Goal: Task Accomplishment & Management: Use online tool/utility

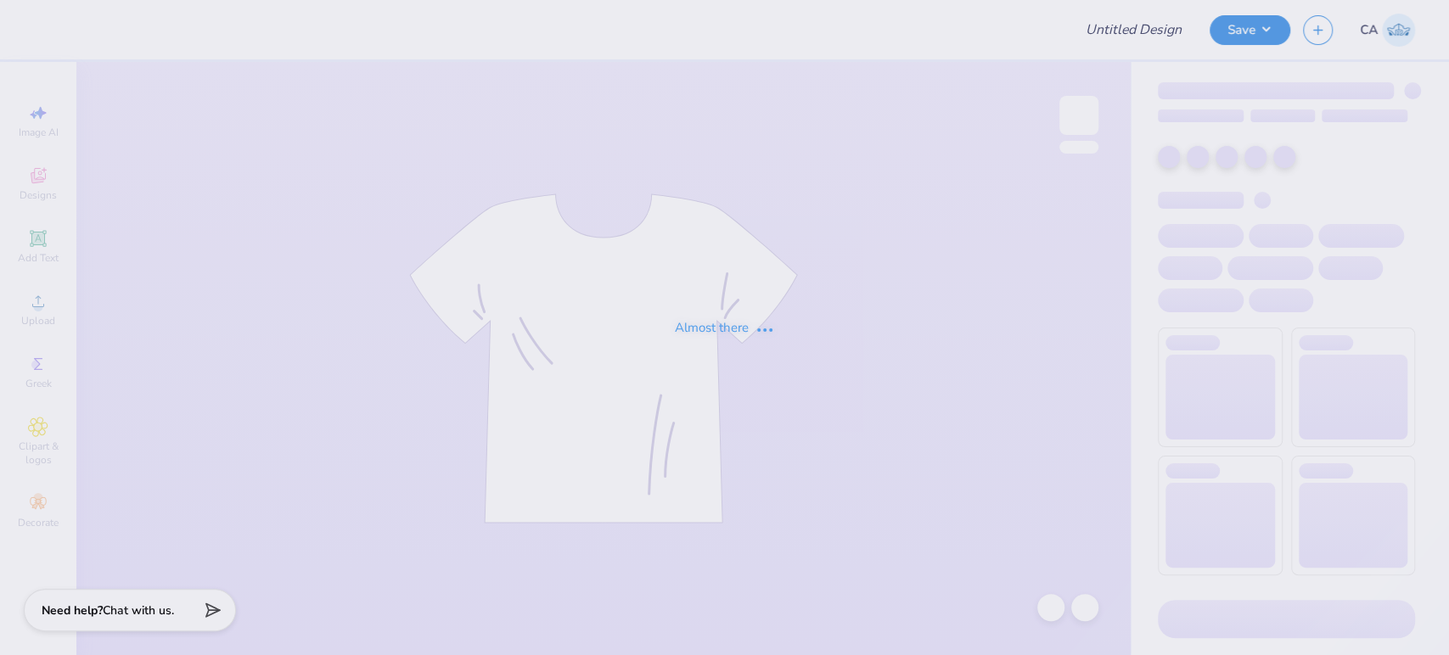
type input "FPS239561"
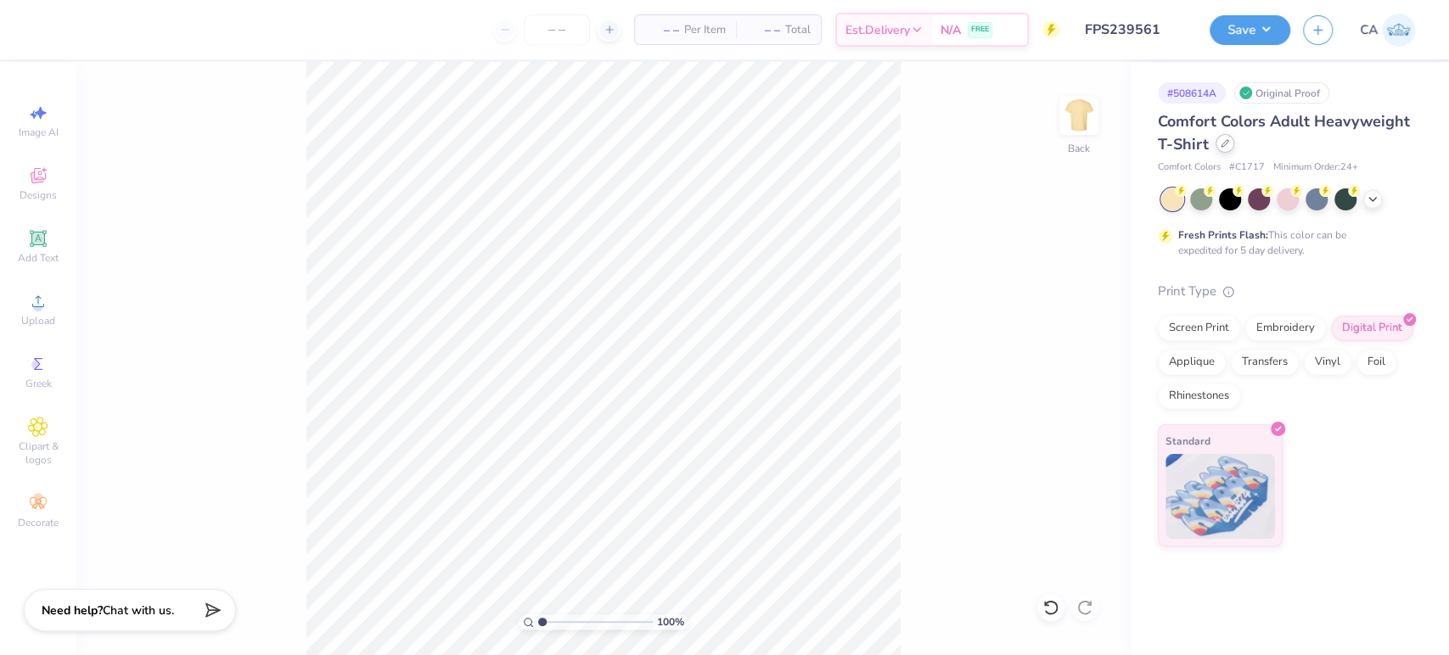
click at [1216, 148] on div at bounding box center [1225, 143] width 19 height 19
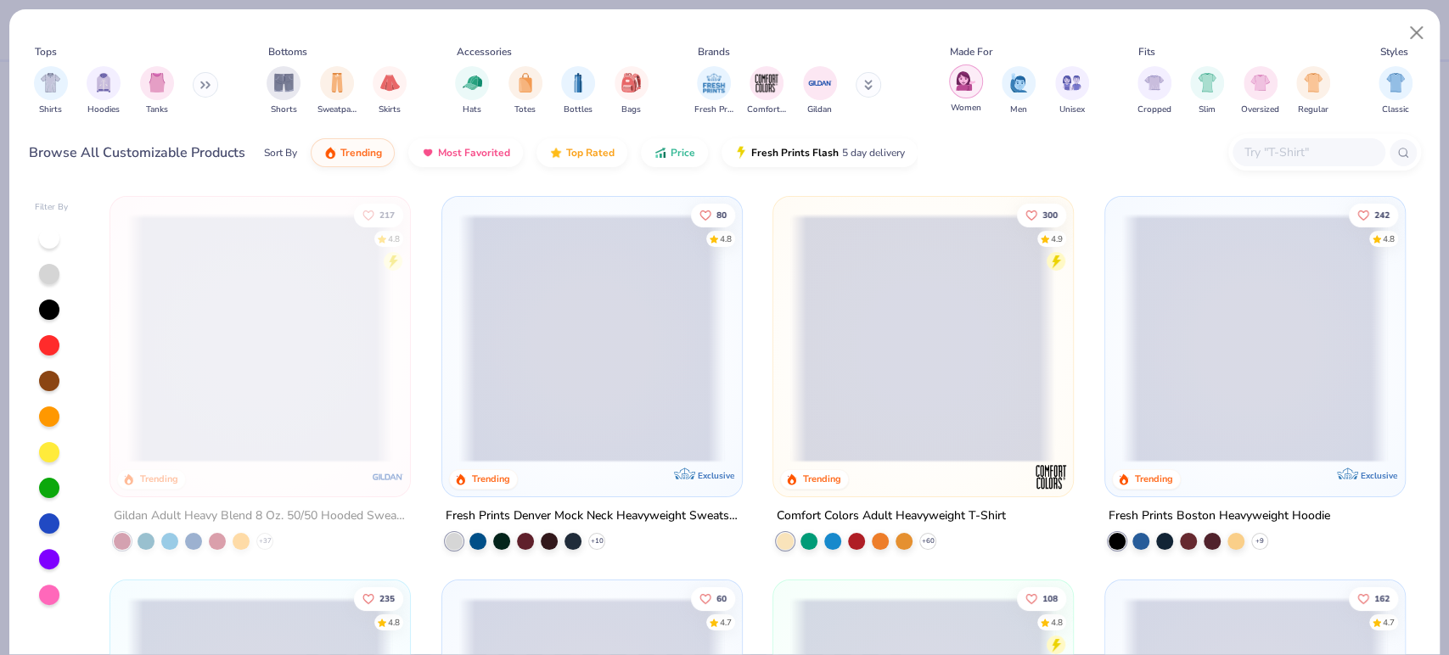
click at [970, 87] on img "filter for Women" at bounding box center [966, 81] width 20 height 20
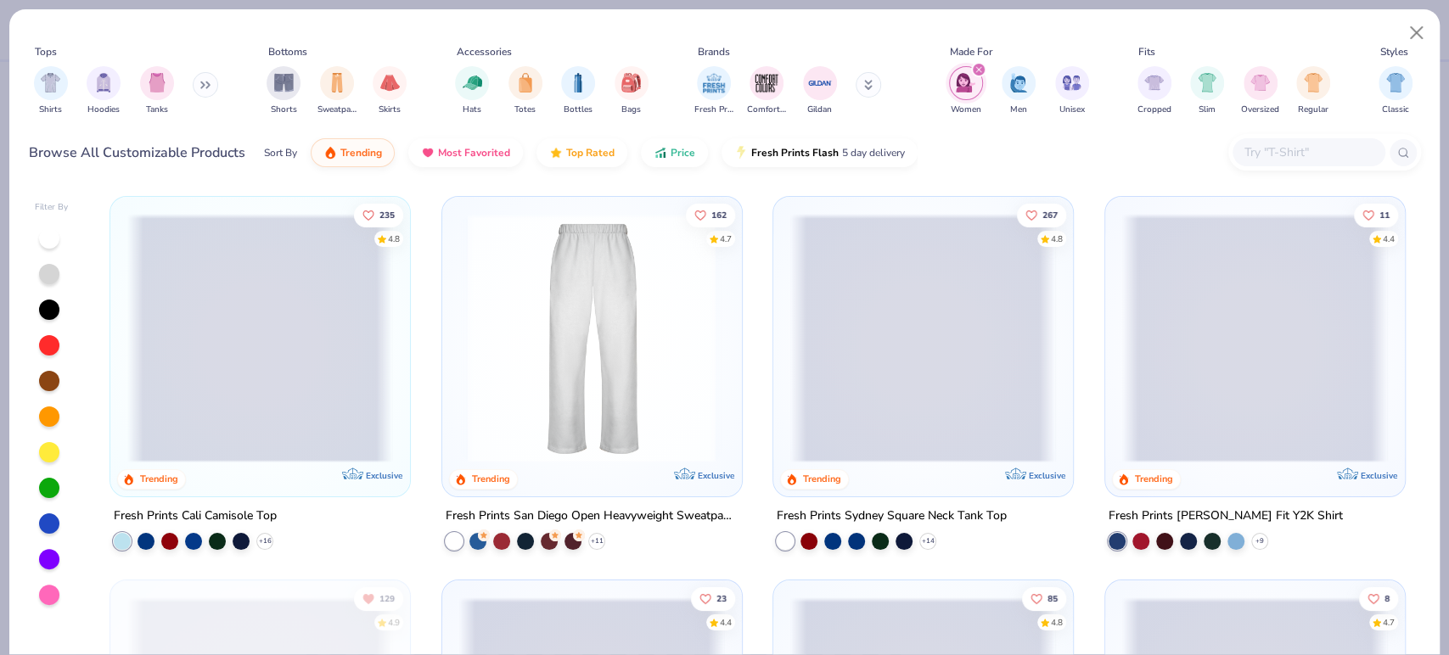
click at [333, 406] on span at bounding box center [259, 338] width 265 height 249
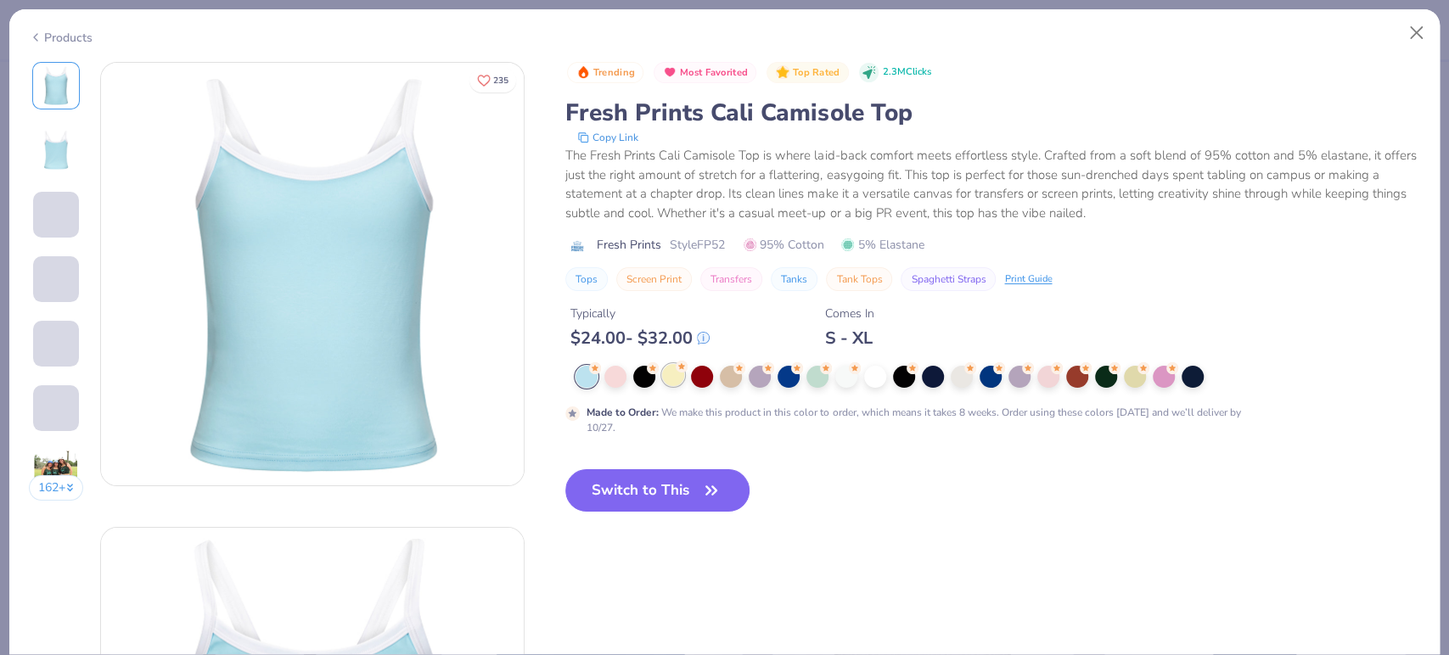
click at [674, 388] on div "Made to Order : We make this product in this color to order, which means it tak…" at bounding box center [904, 401] width 679 height 70
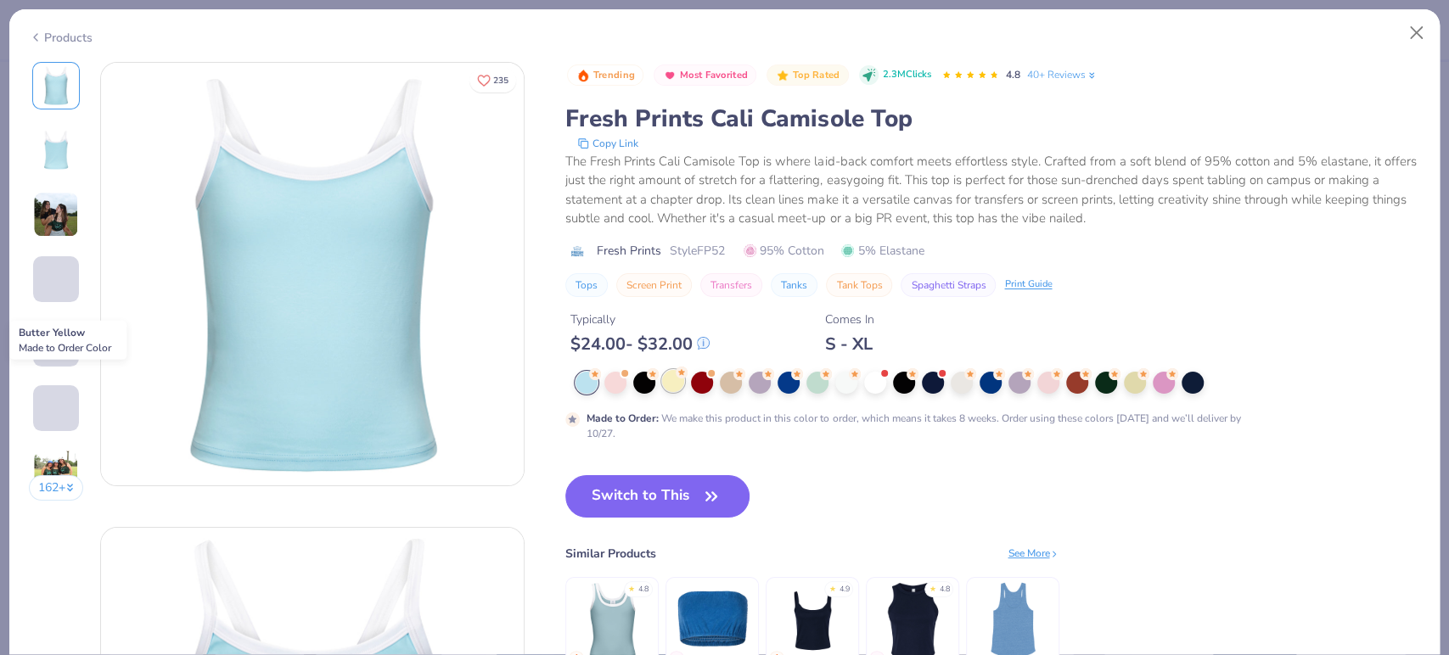
click at [677, 381] on div at bounding box center [673, 381] width 22 height 22
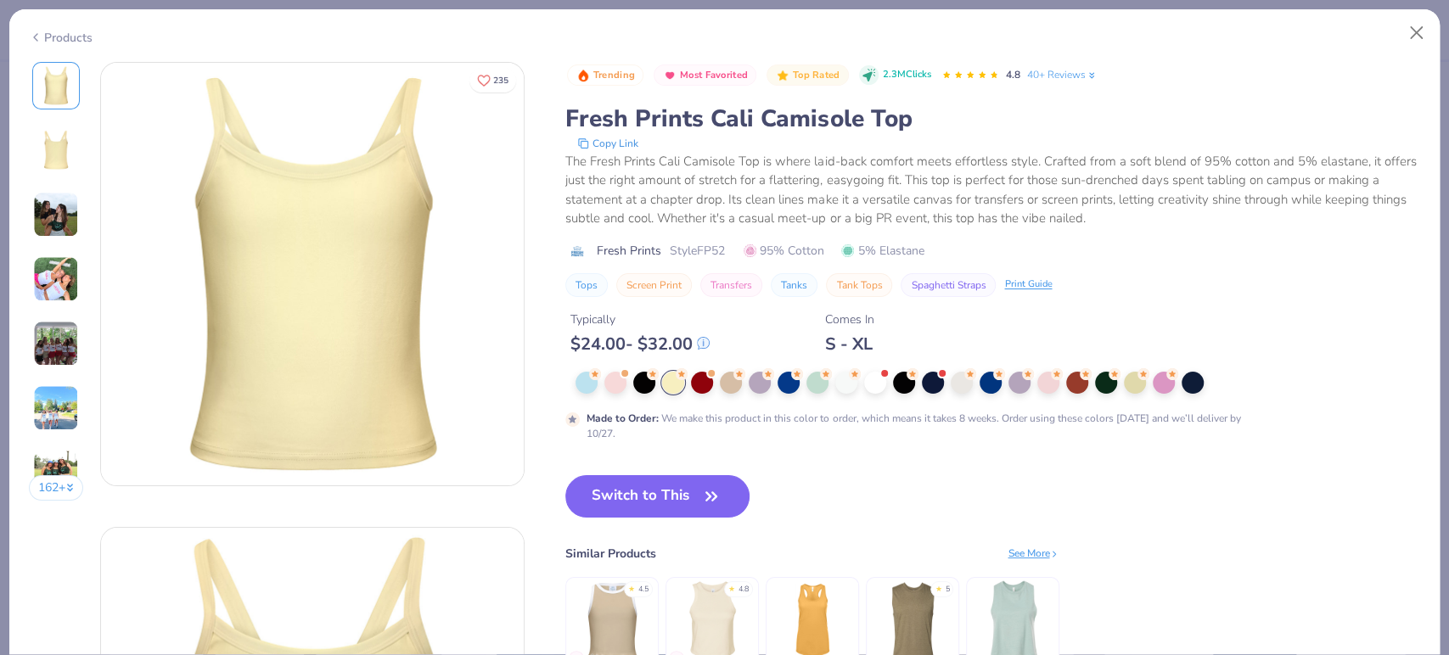
click at [712, 250] on span "Style FP52" at bounding box center [697, 251] width 55 height 18
copy span "FP52"
click at [648, 481] on button "Switch to This" at bounding box center [657, 496] width 184 height 42
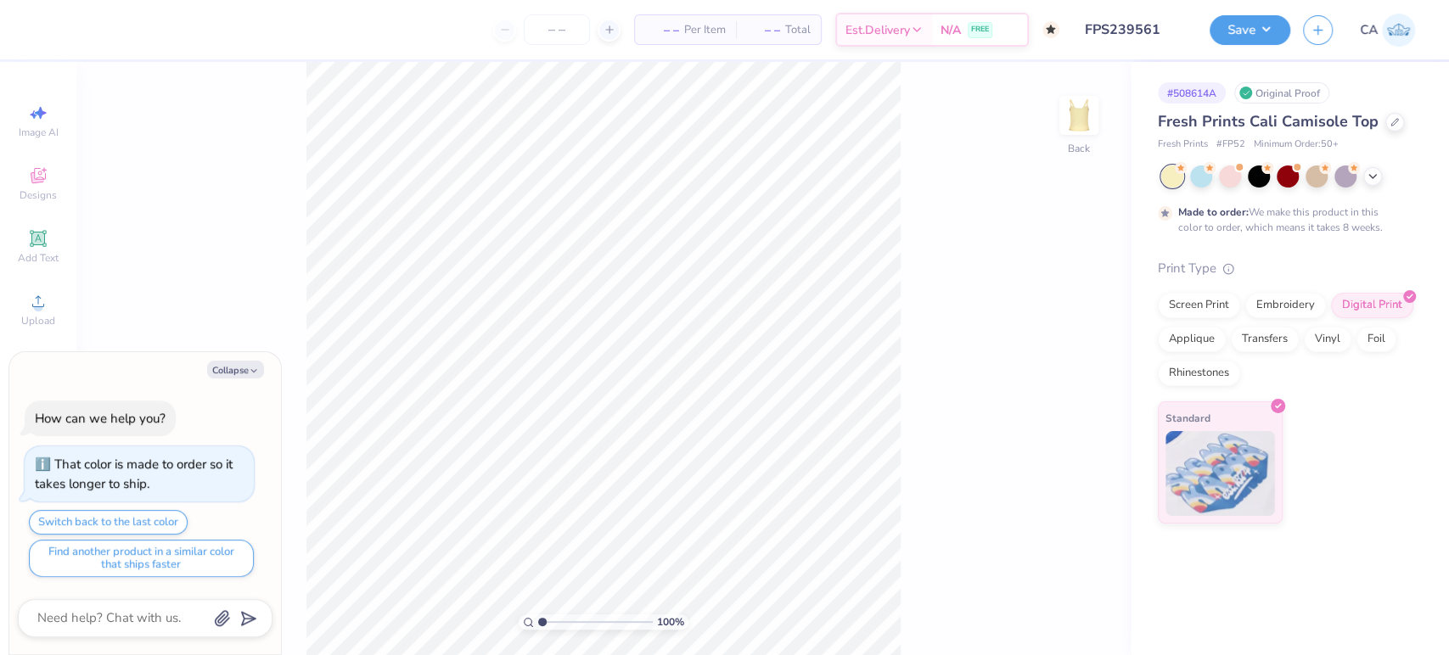
type textarea "x"
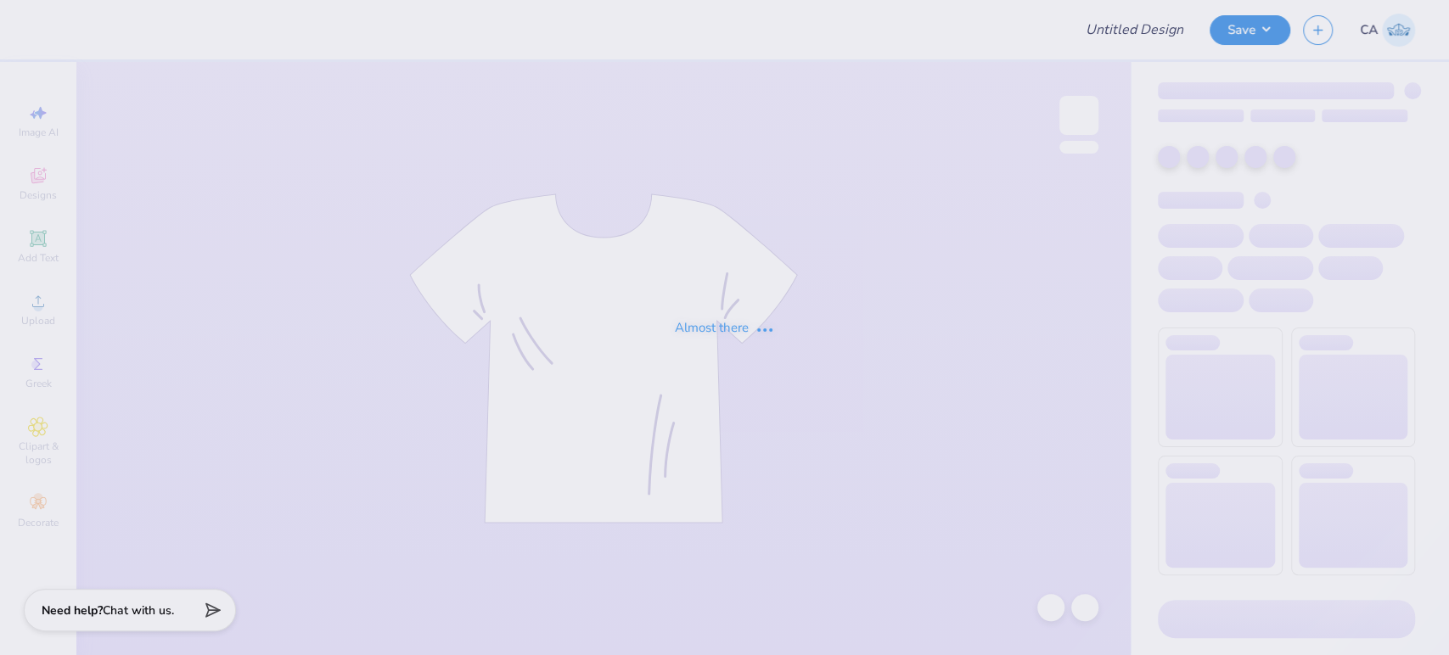
type input "FPS239561"
type input "FPS239778"
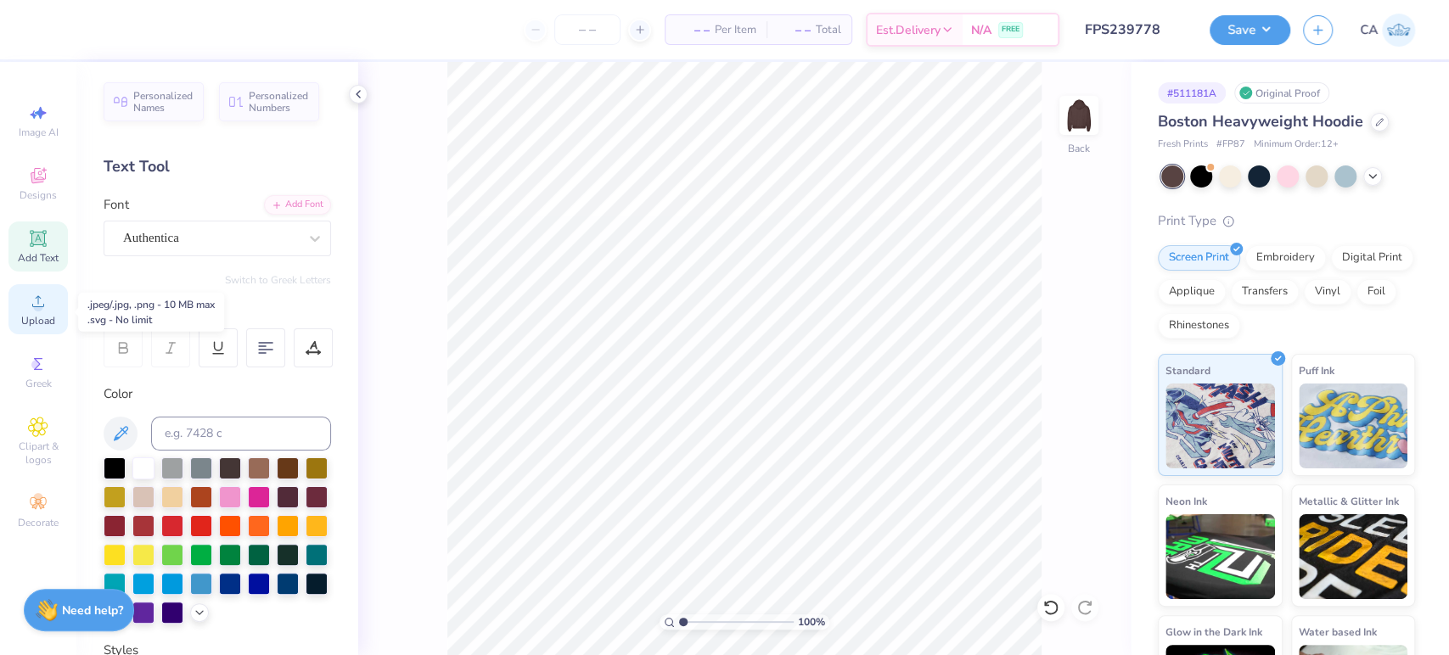
click at [41, 316] on span "Upload" at bounding box center [38, 321] width 34 height 14
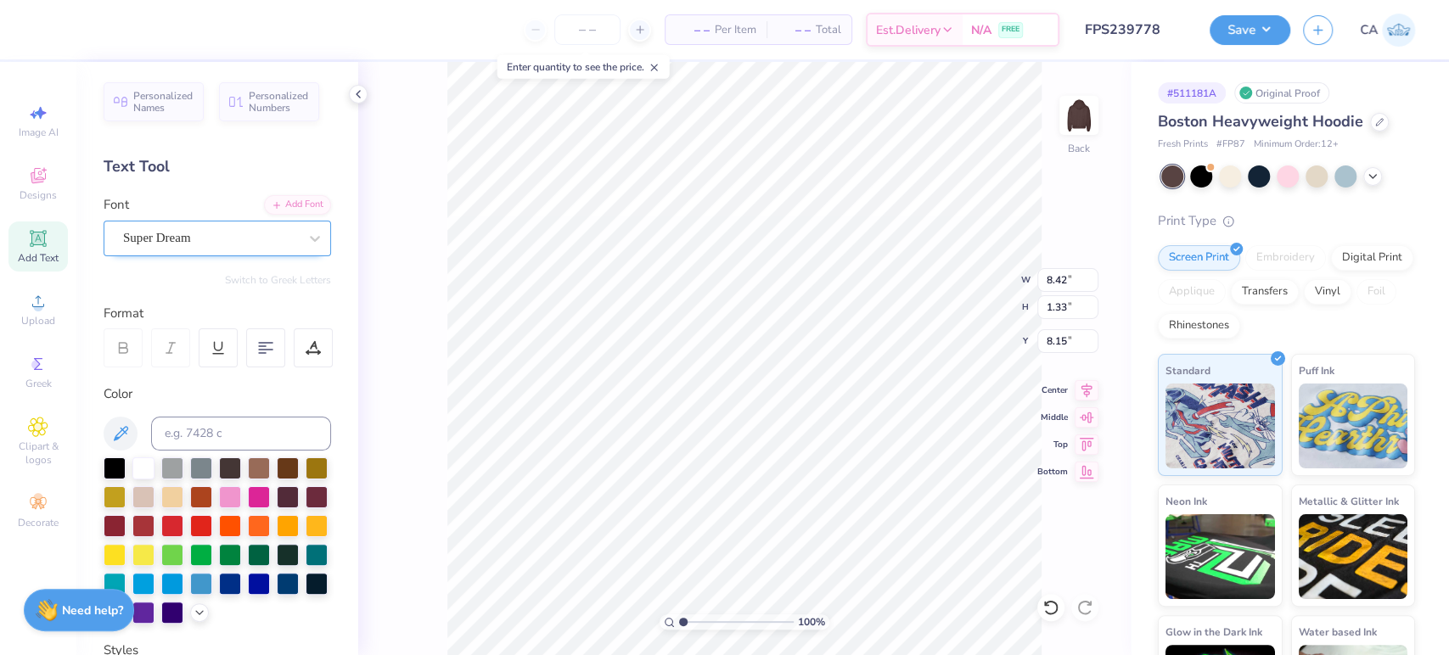
click at [200, 245] on div "Super Dream" at bounding box center [210, 238] width 178 height 26
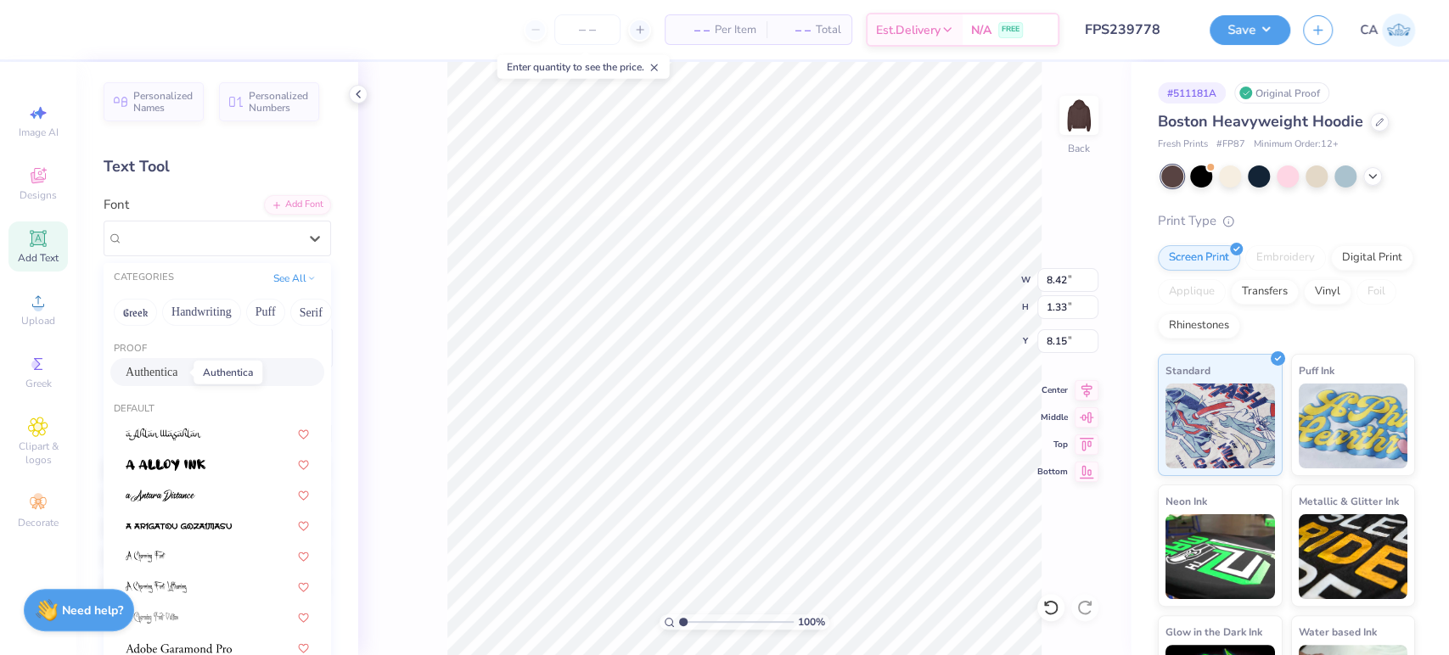
click at [177, 370] on span "Authentica" at bounding box center [152, 372] width 52 height 18
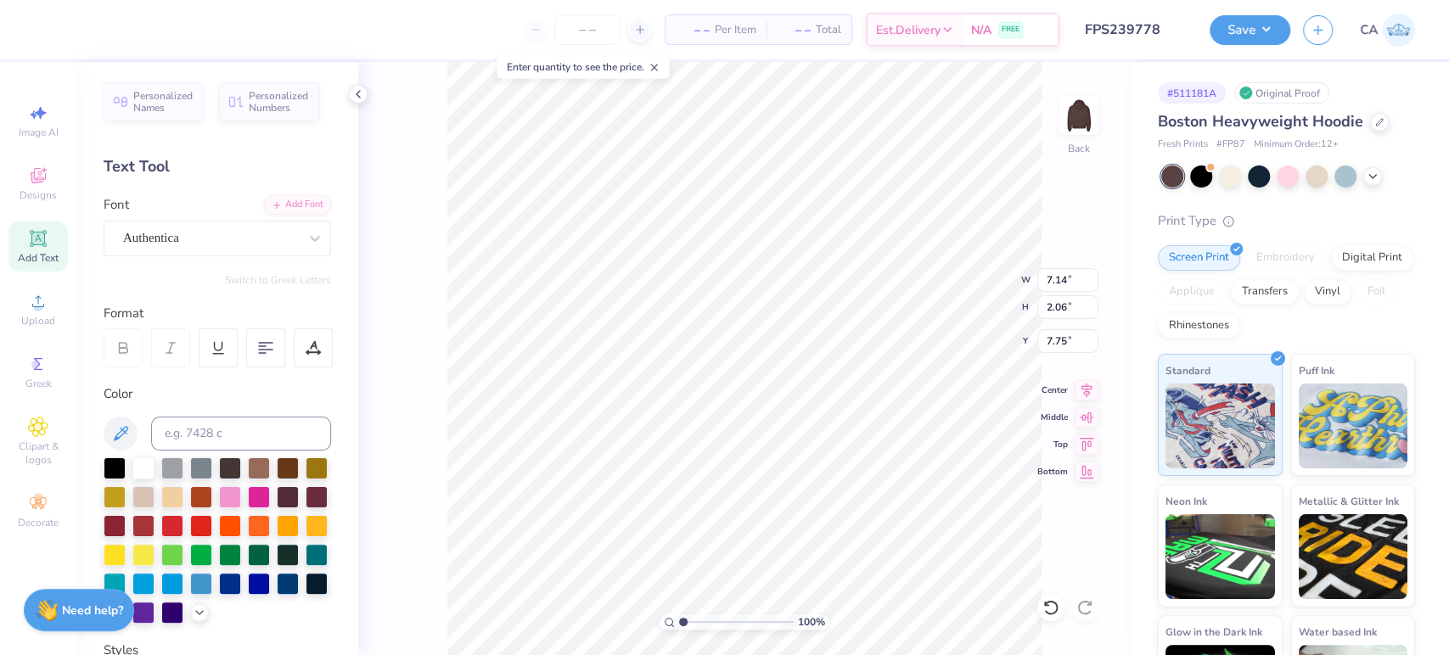
type input "7.14"
type input "2.06"
type input "7.75"
click at [1075, 389] on icon at bounding box center [1087, 388] width 24 height 20
click at [1083, 385] on icon at bounding box center [1087, 388] width 11 height 14
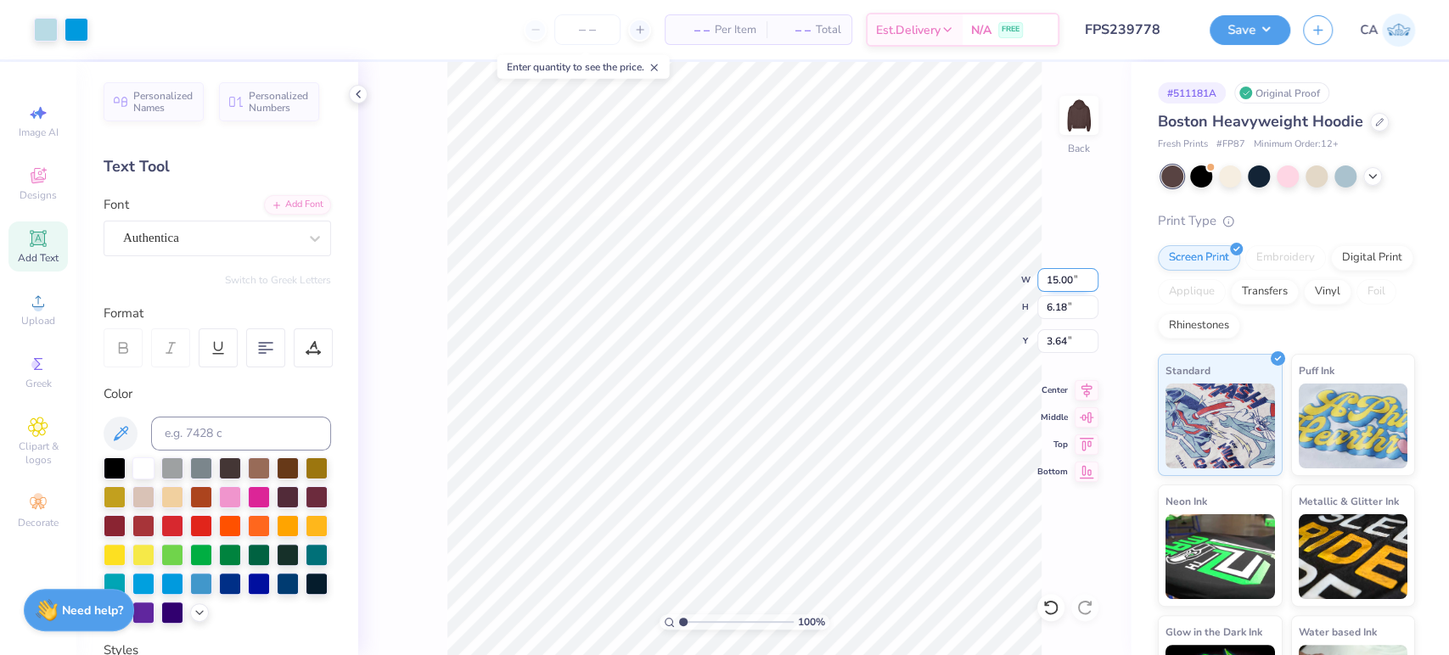
click at [1067, 274] on input "15.00" at bounding box center [1068, 280] width 61 height 24
type input "1"
type input "10.00"
type input "4.12"
click at [1058, 349] on input "4.67" at bounding box center [1068, 341] width 61 height 24
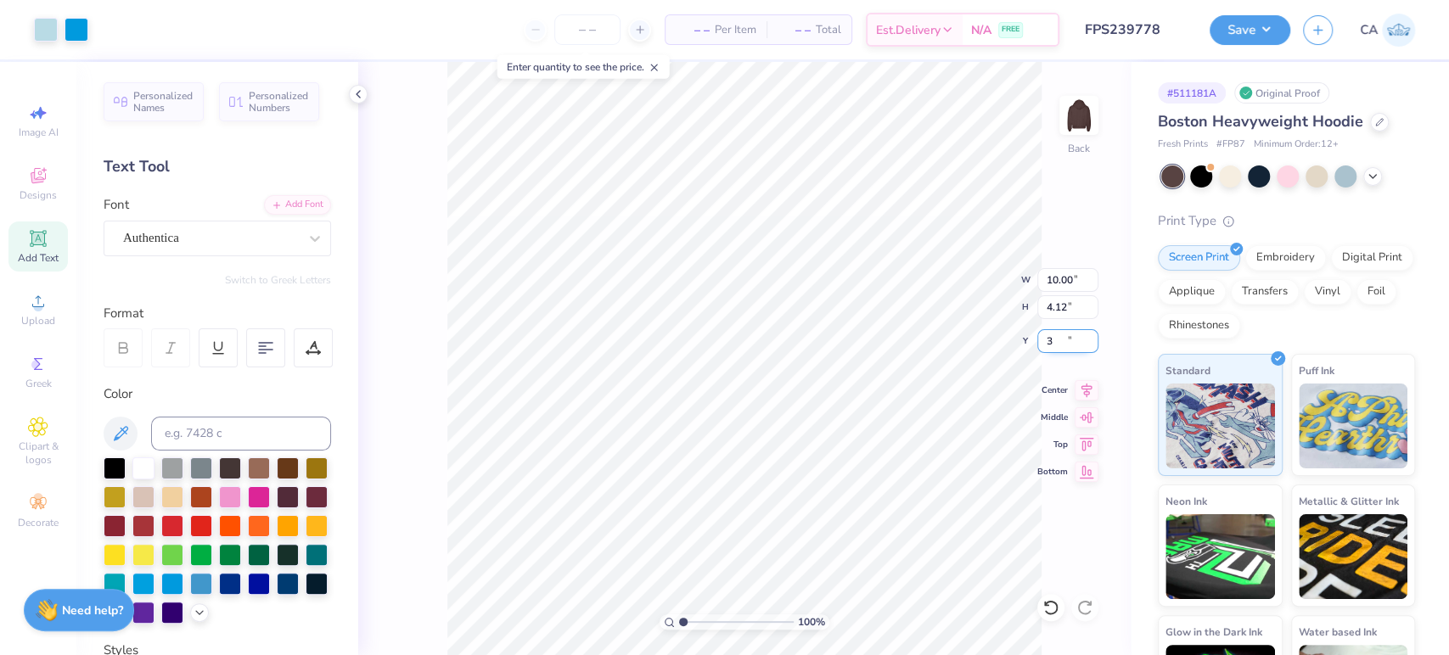
type input "3.00"
click at [729, 621] on input "range" at bounding box center [736, 622] width 115 height 15
drag, startPoint x: 711, startPoint y: 617, endPoint x: 693, endPoint y: 610, distance: 19.4
click at [693, 615] on input "range" at bounding box center [736, 622] width 115 height 15
click at [1092, 394] on icon at bounding box center [1087, 388] width 24 height 20
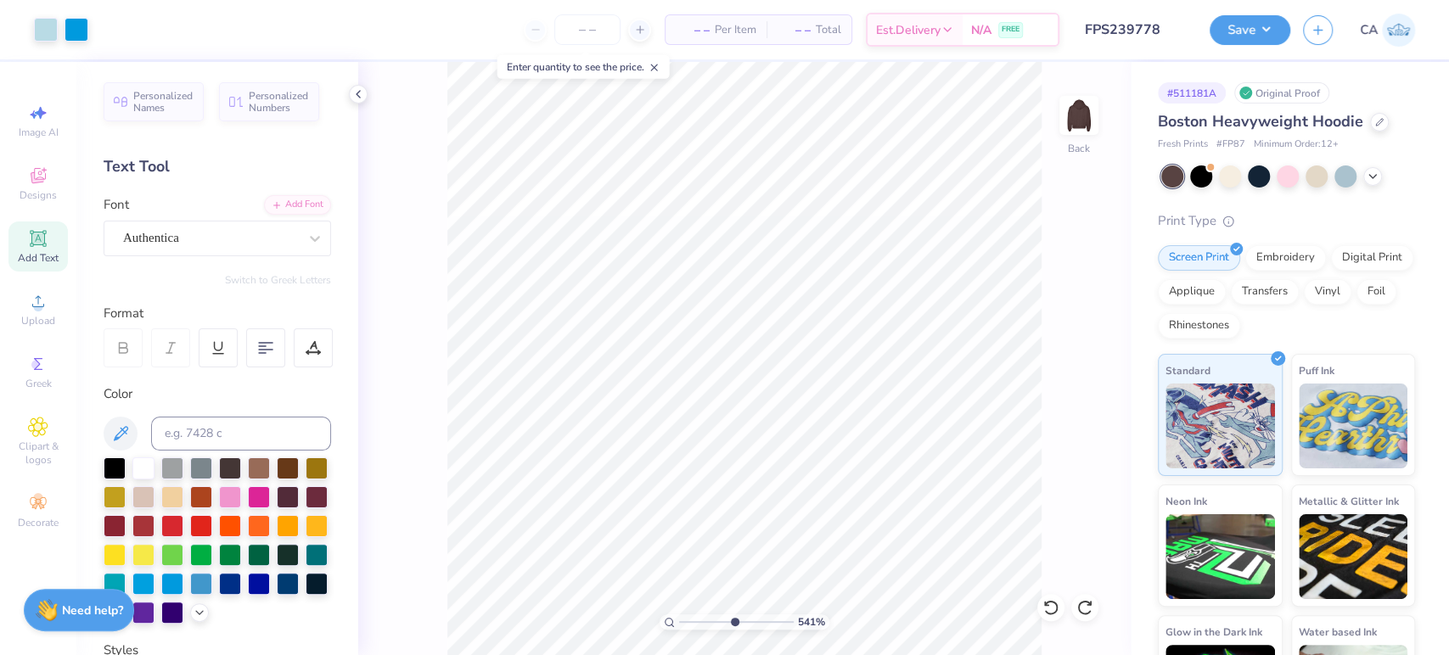
drag, startPoint x: 712, startPoint y: 621, endPoint x: 734, endPoint y: 627, distance: 22.0
click at [734, 627] on input "range" at bounding box center [736, 622] width 115 height 15
drag, startPoint x: 715, startPoint y: 617, endPoint x: 693, endPoint y: 611, distance: 22.9
type input "1.83"
click at [693, 615] on input "range" at bounding box center [736, 622] width 115 height 15
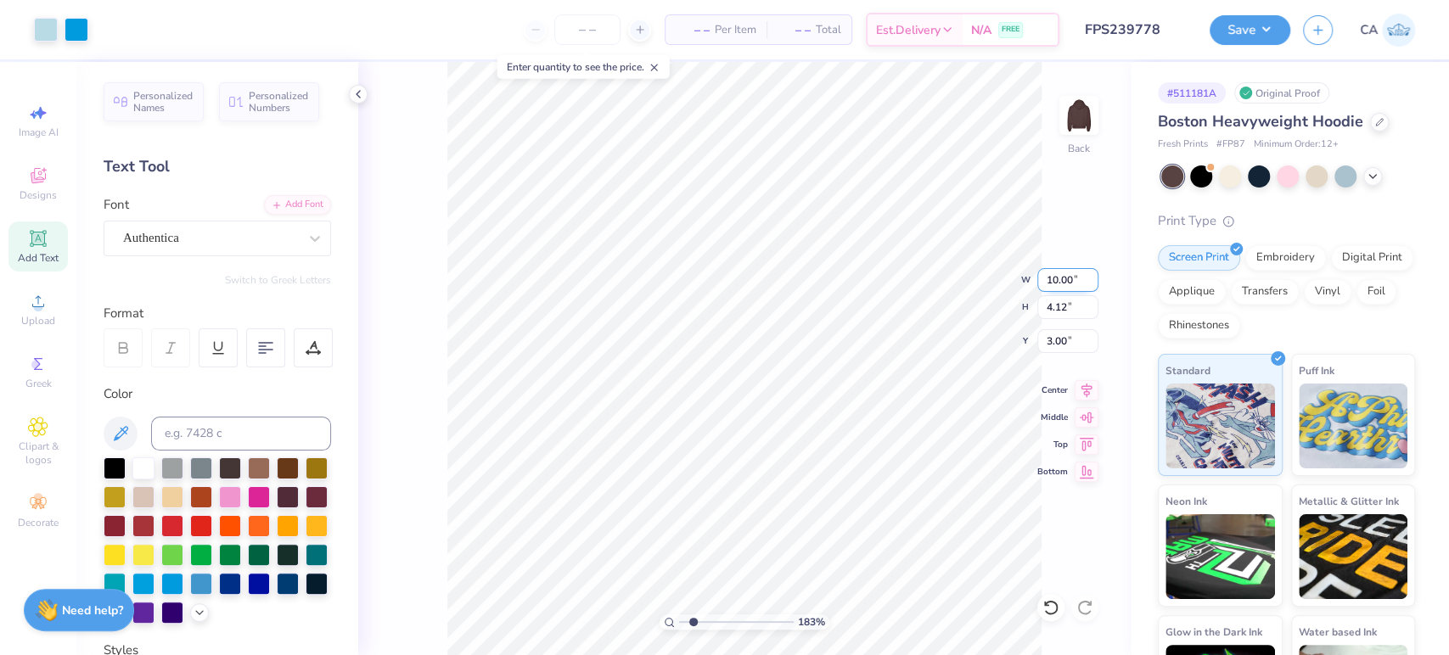
click at [1049, 277] on input "10.00" at bounding box center [1068, 280] width 61 height 24
type input "11.00"
type input "4.53"
type input "2.79"
click at [1049, 277] on input "11.00" at bounding box center [1068, 280] width 61 height 24
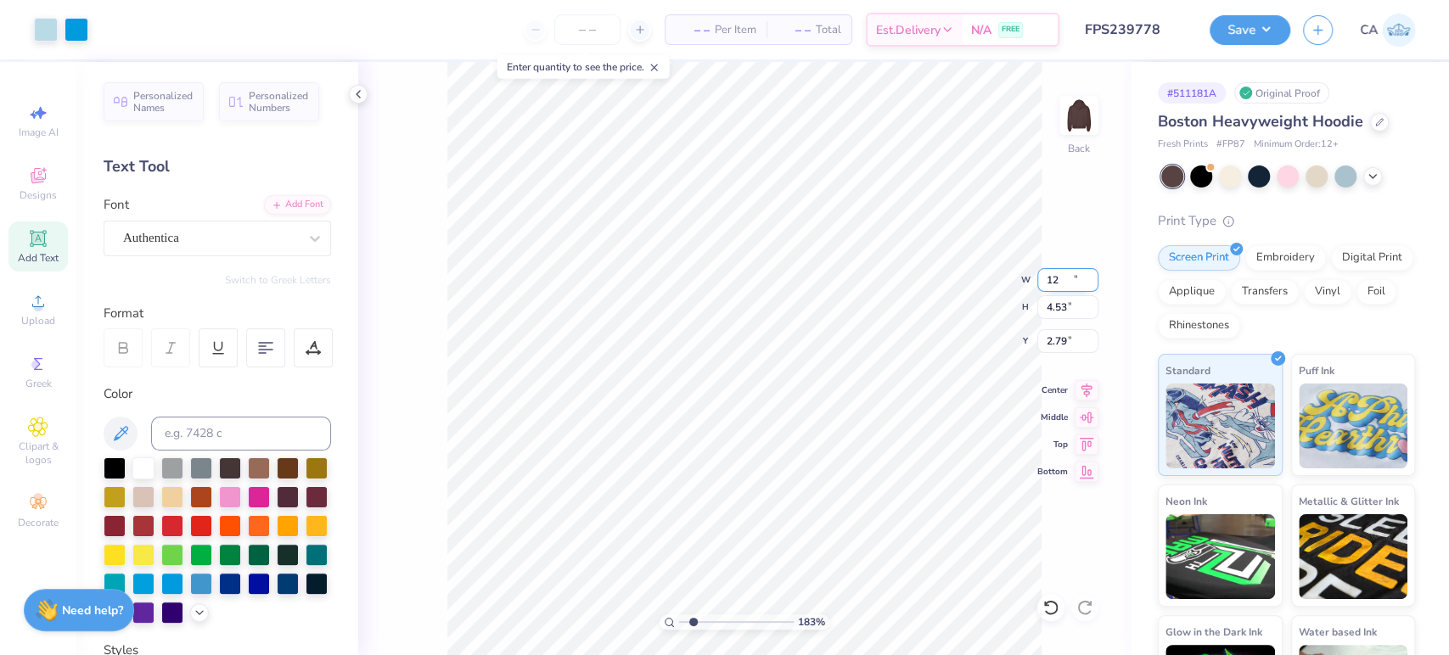
type input "12.00"
type input "4.94"
click at [1073, 338] on input "2.59" at bounding box center [1068, 341] width 61 height 24
type input "3.00"
drag, startPoint x: 695, startPoint y: 630, endPoint x: 685, endPoint y: 630, distance: 9.3
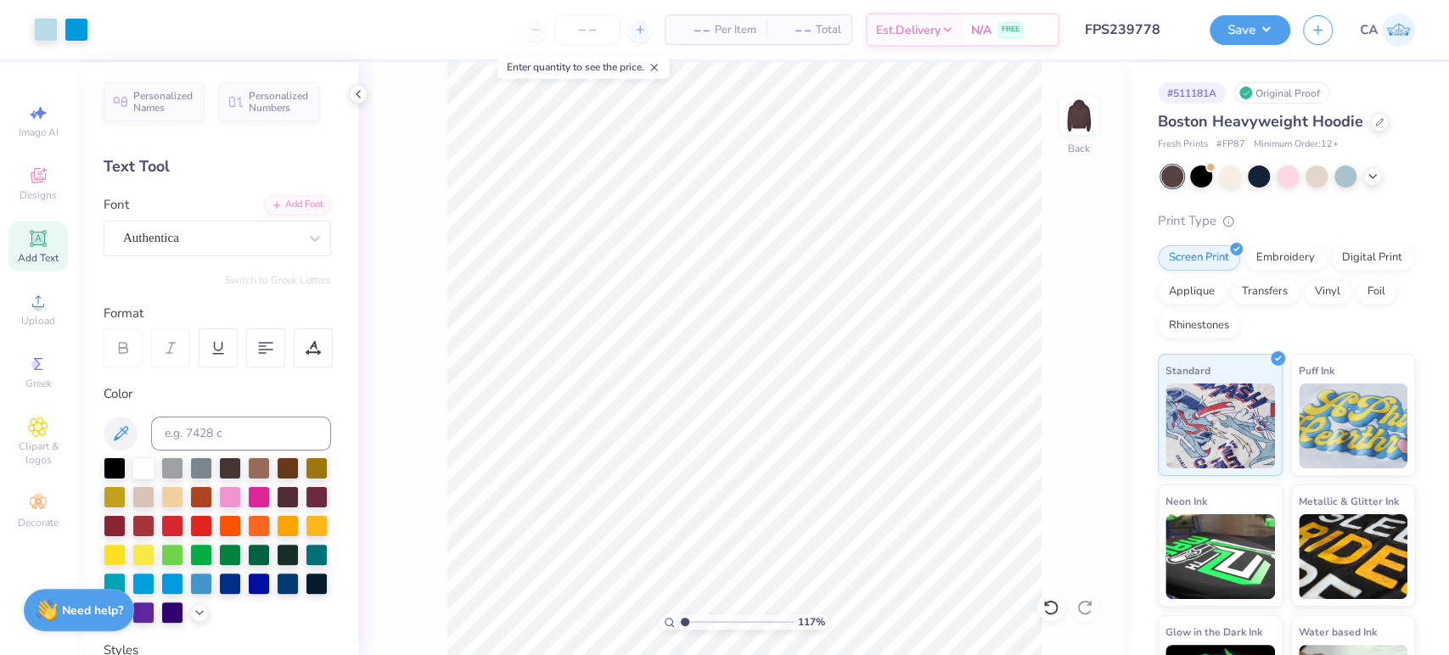
type input "1.17"
click at [685, 630] on input "range" at bounding box center [736, 622] width 115 height 15
click at [1238, 33] on button "Save" at bounding box center [1250, 28] width 81 height 30
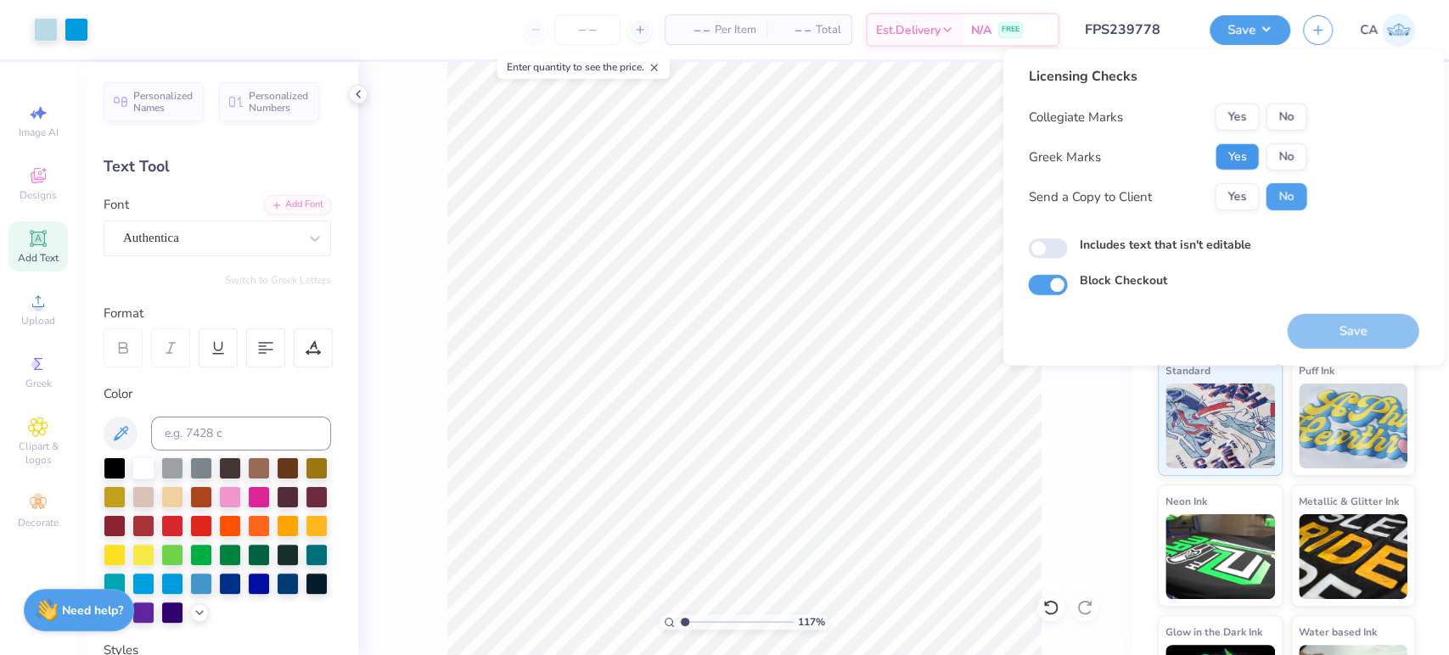
click at [1236, 159] on button "Yes" at bounding box center [1237, 156] width 44 height 27
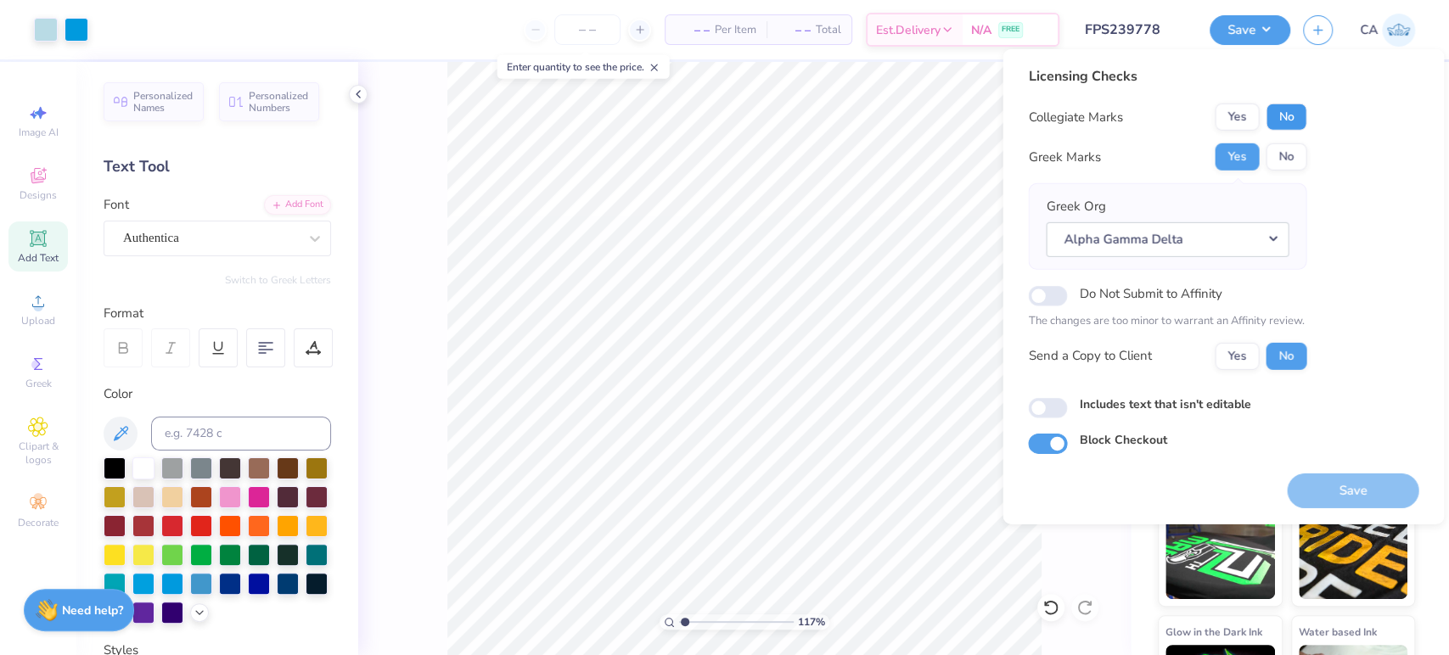
click at [1274, 112] on button "No" at bounding box center [1286, 117] width 41 height 27
click at [1318, 486] on button "Save" at bounding box center [1353, 490] width 132 height 35
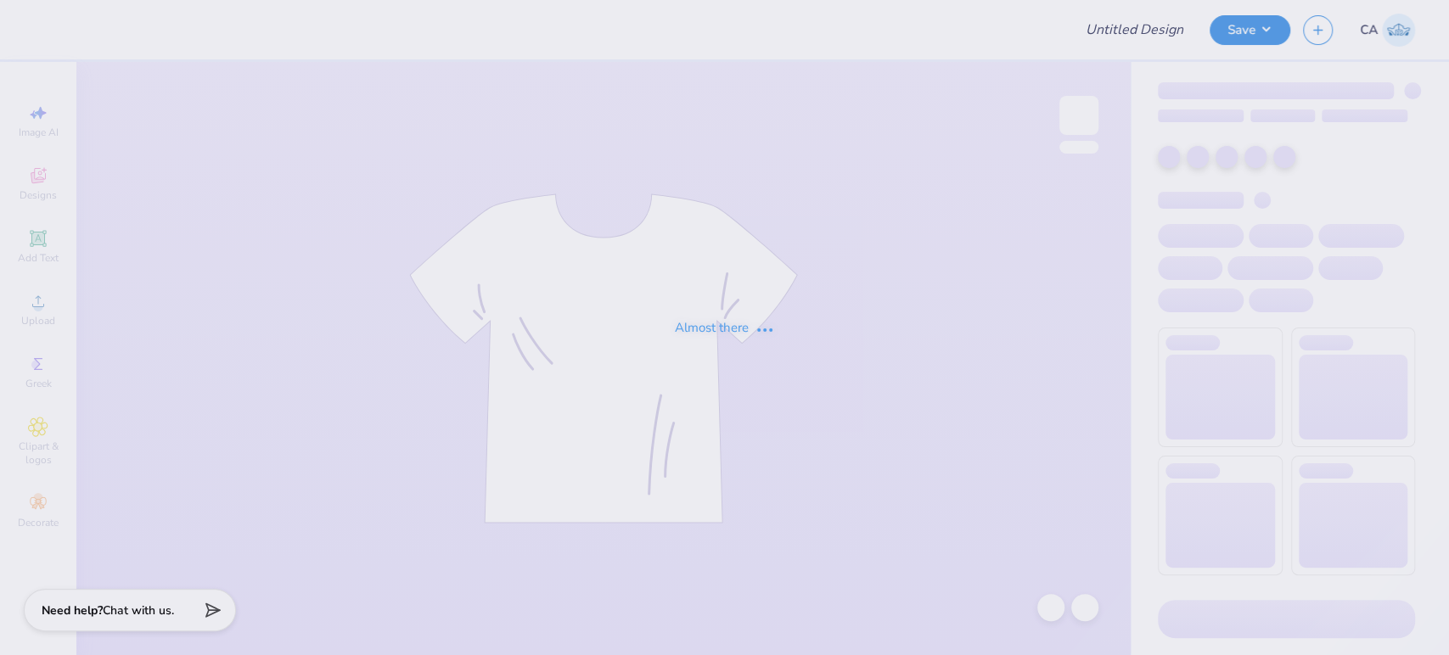
type input "FPS239790"
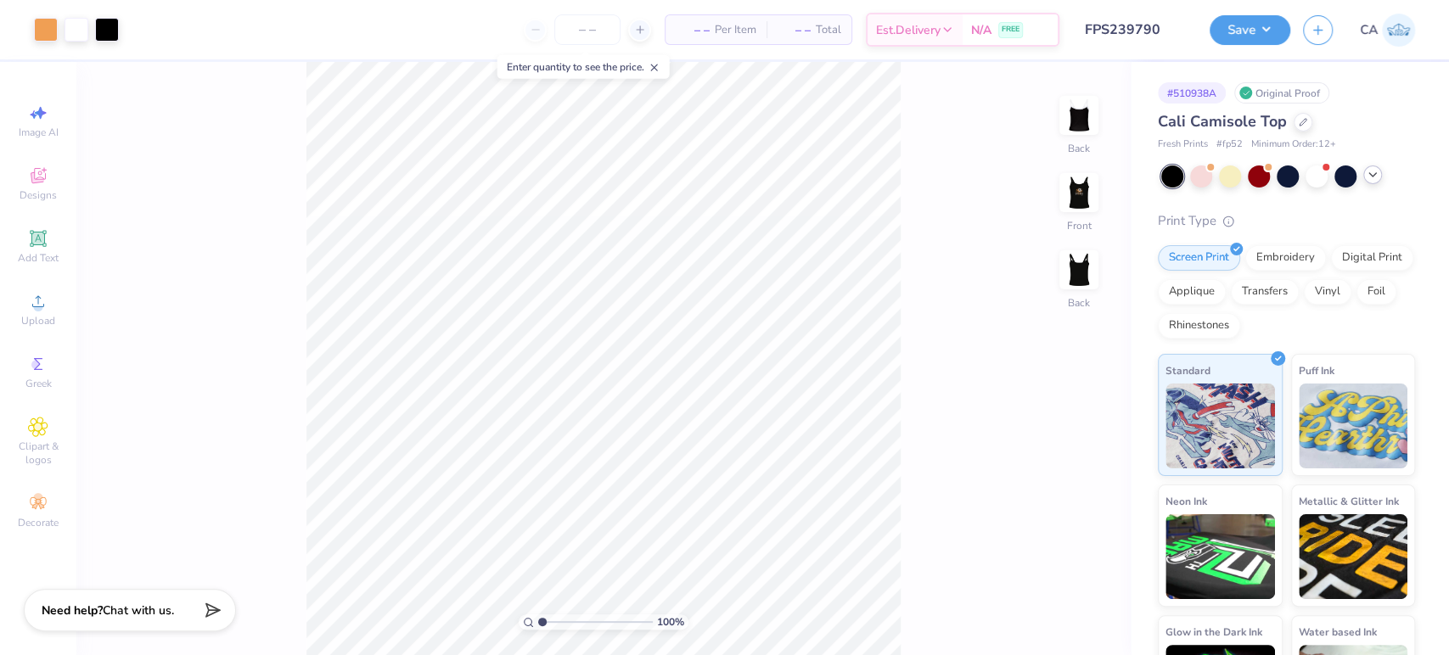
click at [1377, 176] on icon at bounding box center [1373, 175] width 14 height 14
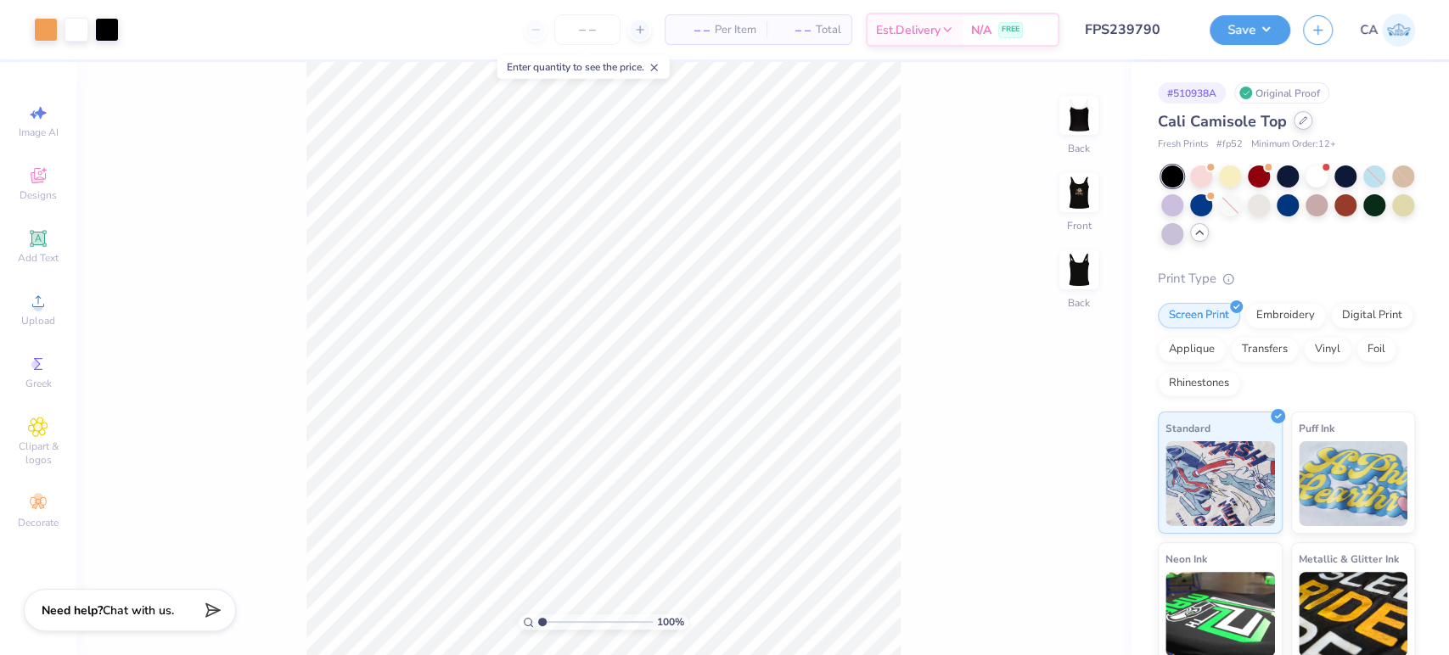
click at [1302, 118] on icon at bounding box center [1303, 120] width 7 height 7
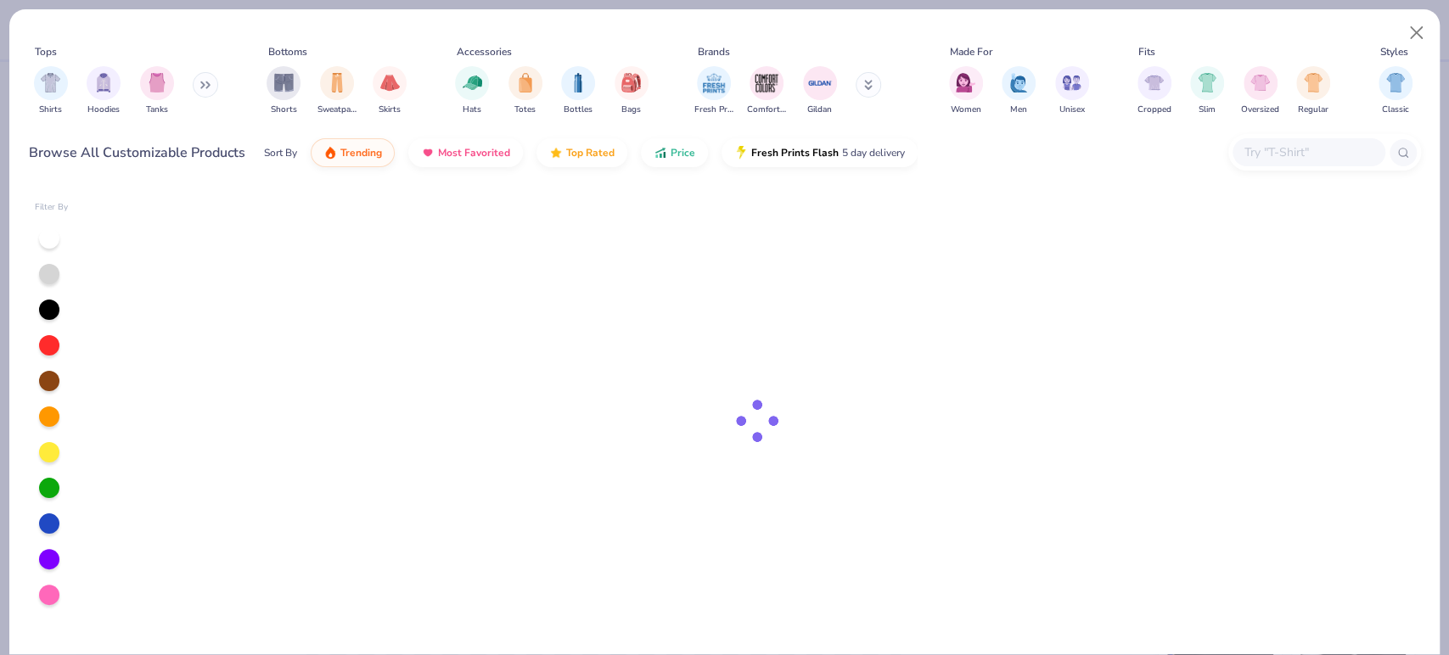
click at [1319, 157] on input "text" at bounding box center [1308, 153] width 131 height 20
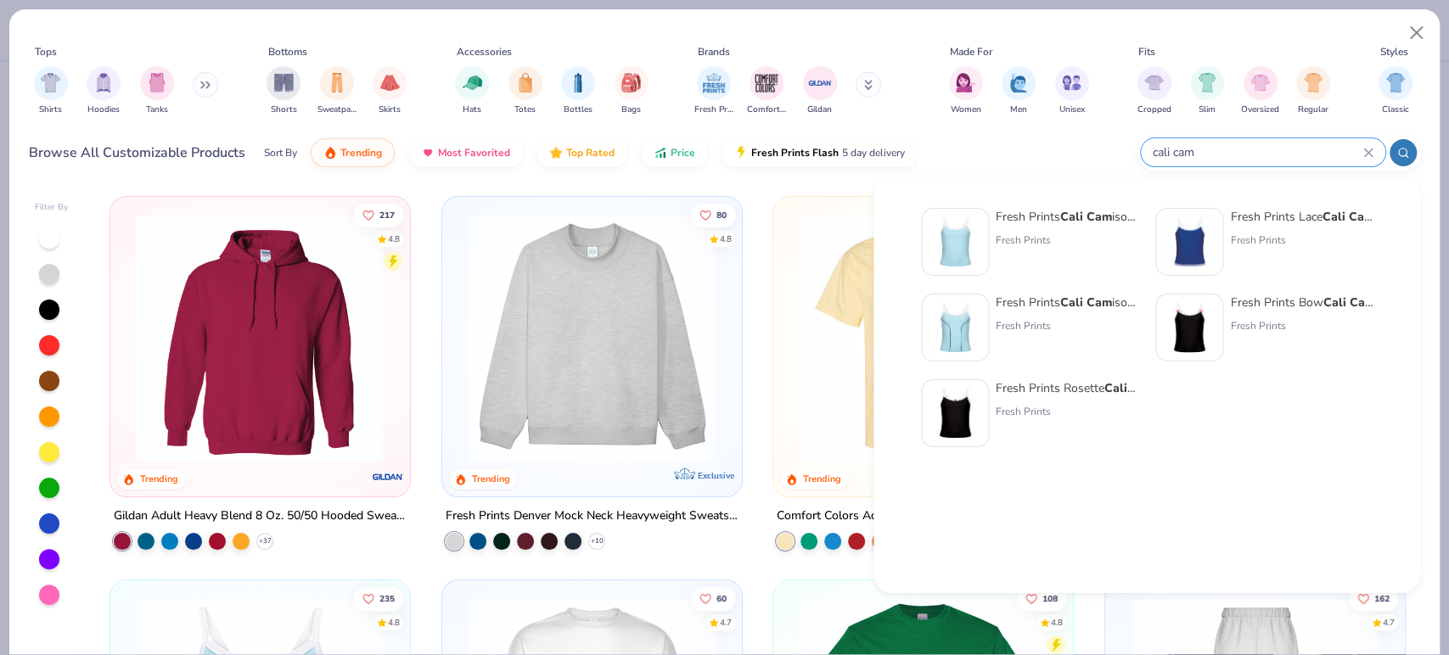
type input "cali cam"
click at [994, 232] on div "Fresh Prints Cali Cam isole Top Fresh Prints" at bounding box center [1029, 242] width 217 height 68
